Goal: Navigation & Orientation: Find specific page/section

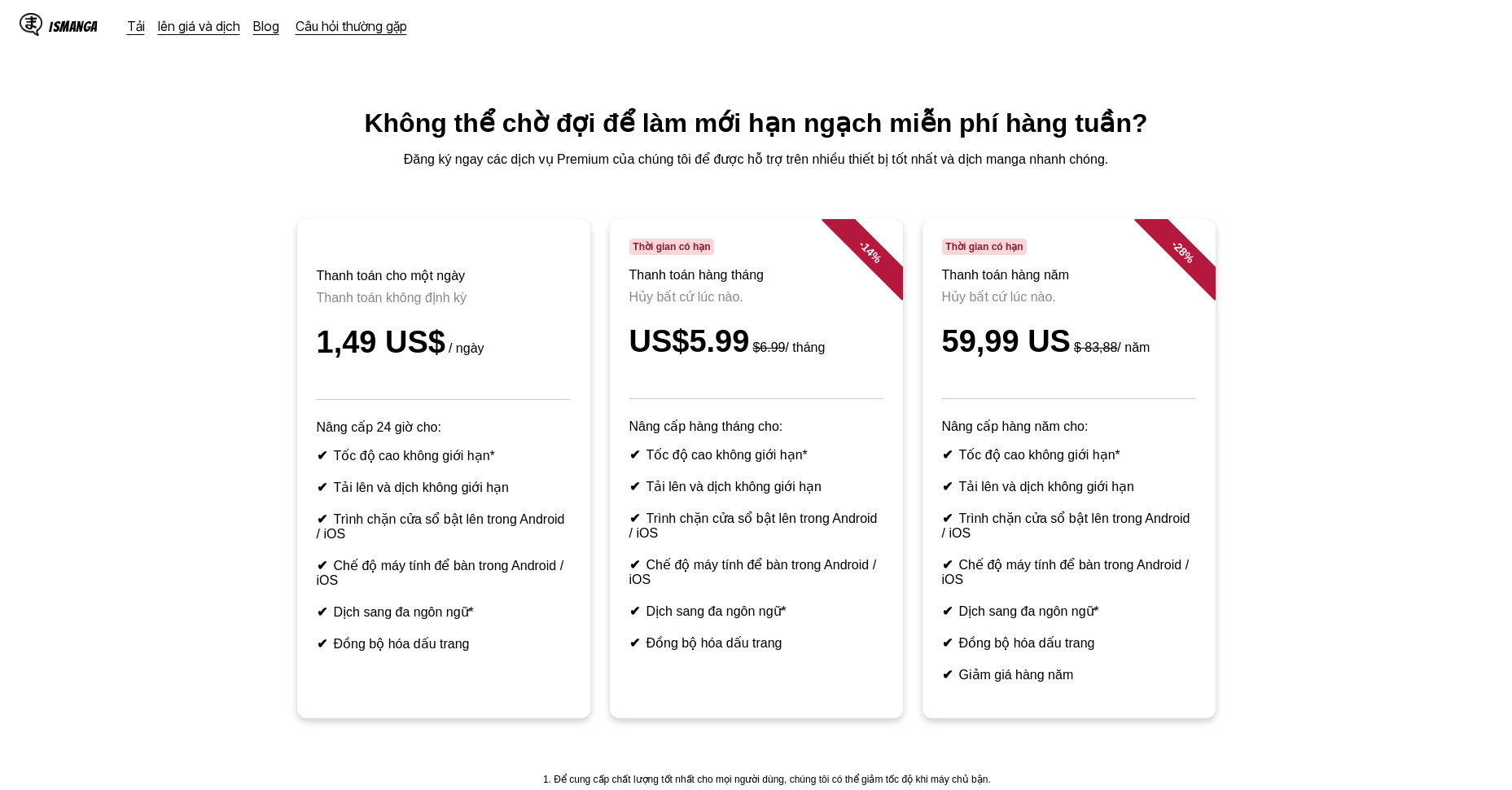
click at [67, 26] on div "IsManga" at bounding box center [74, 27] width 49 height 15
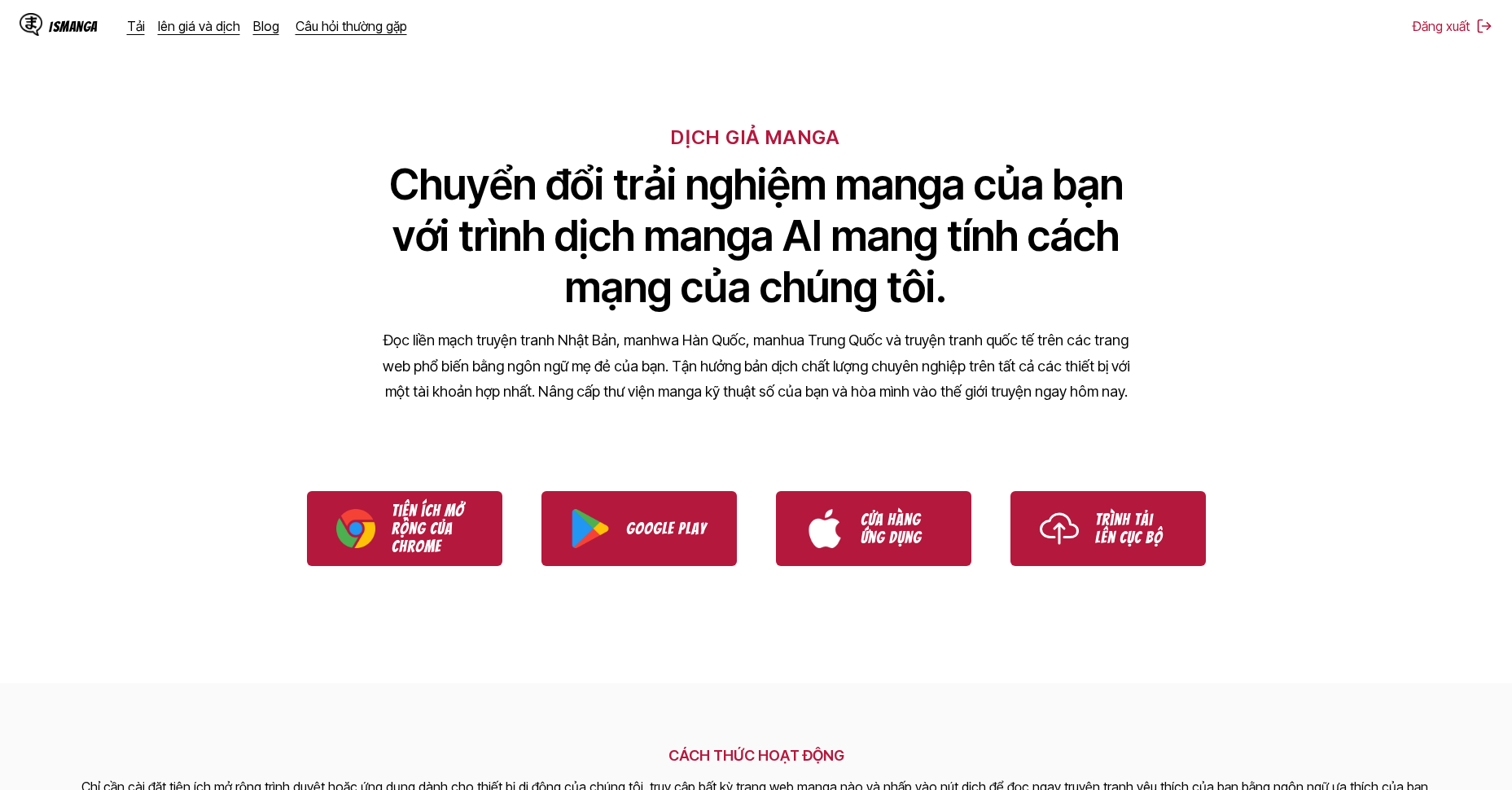
scroll to position [163, 0]
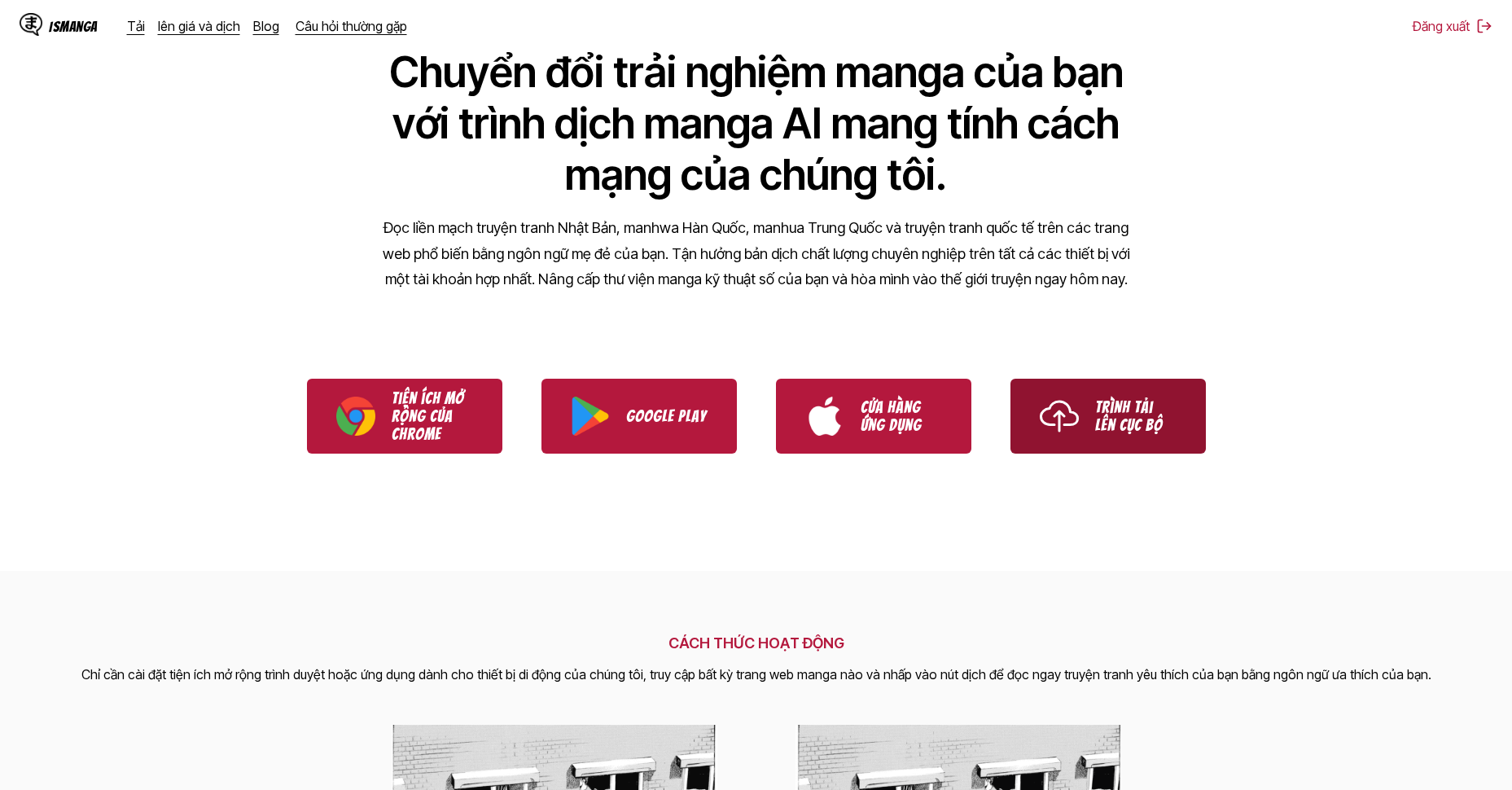
click at [1084, 396] on link "Trình tải lên cục bộ" at bounding box center [1108, 415] width 195 height 75
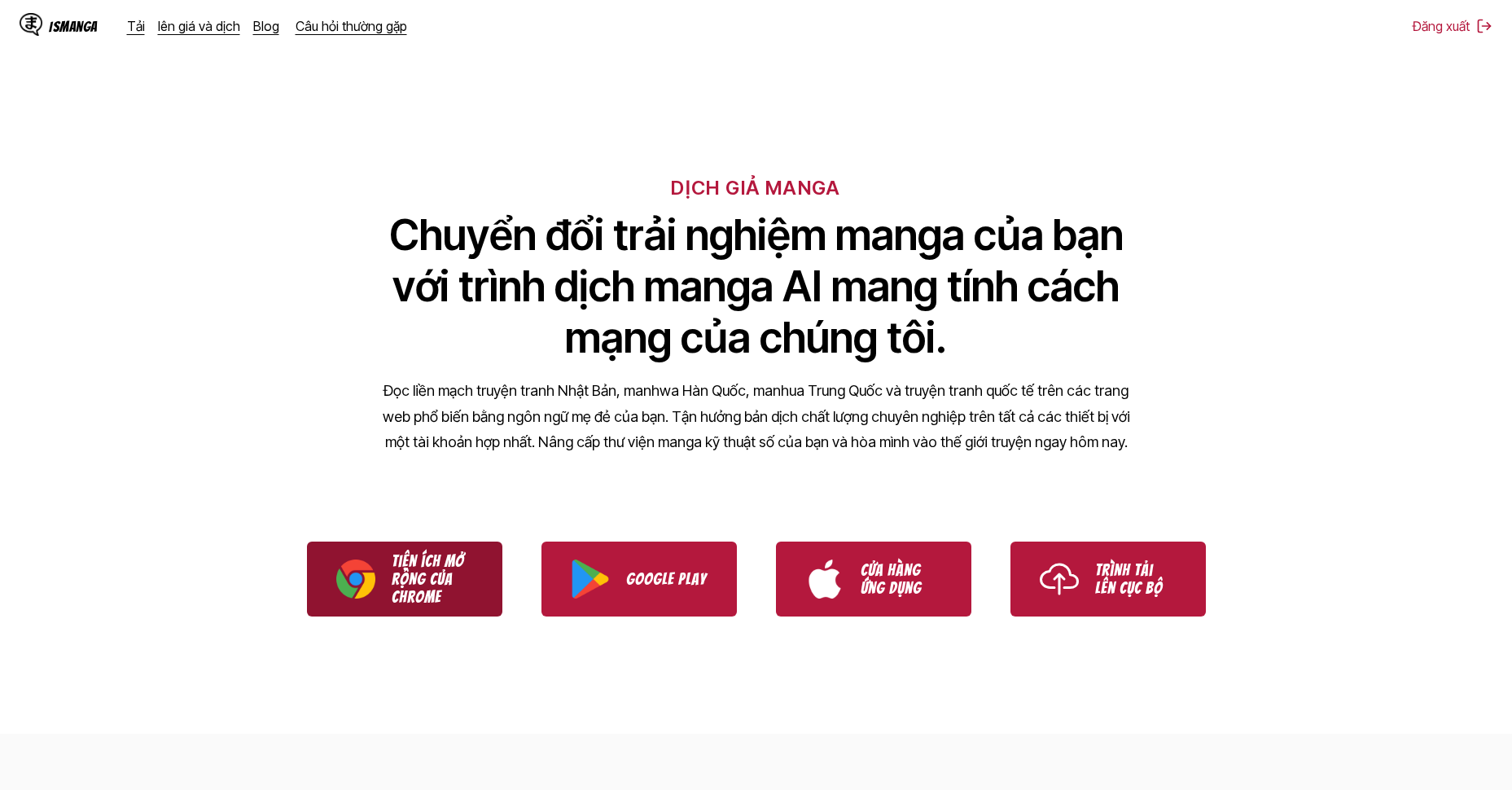
click at [432, 573] on p "Tiện ích mở rộng của Chrome" at bounding box center [432, 579] width 82 height 54
